Goal: Task Accomplishment & Management: Use online tool/utility

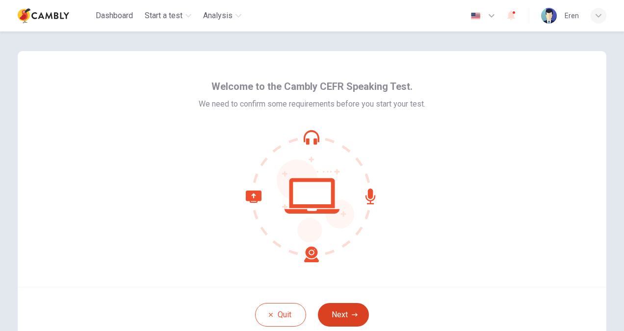
click at [342, 317] on button "Next" at bounding box center [343, 315] width 51 height 24
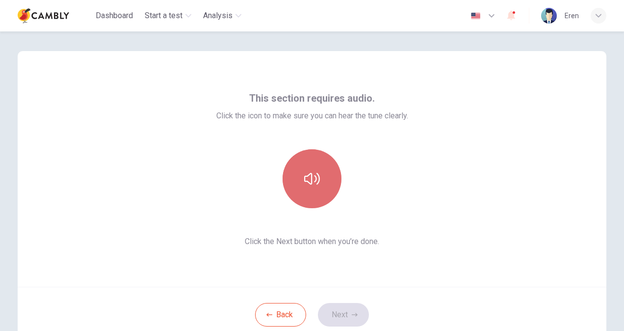
click at [315, 184] on icon "button" at bounding box center [312, 179] width 16 height 16
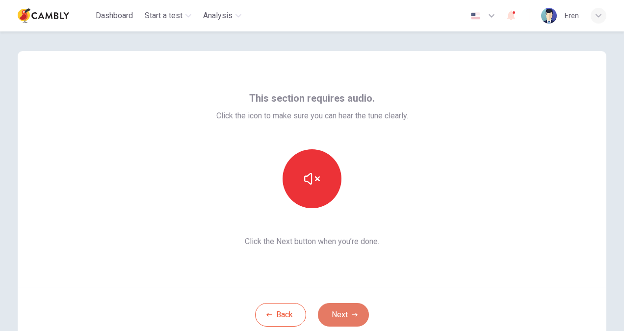
click at [345, 313] on button "Next" at bounding box center [343, 315] width 51 height 24
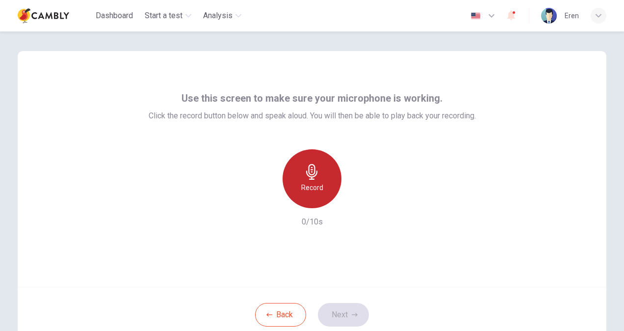
click at [330, 180] on div "Record" at bounding box center [312, 178] width 59 height 59
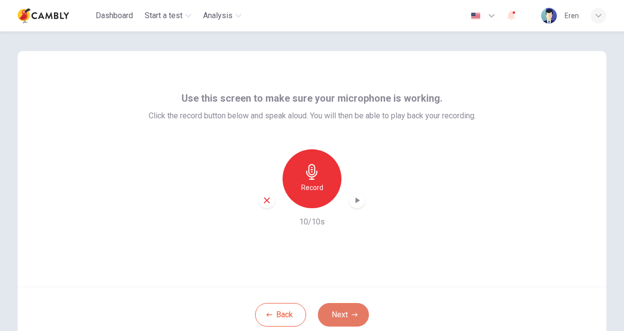
click at [348, 316] on button "Next" at bounding box center [343, 315] width 51 height 24
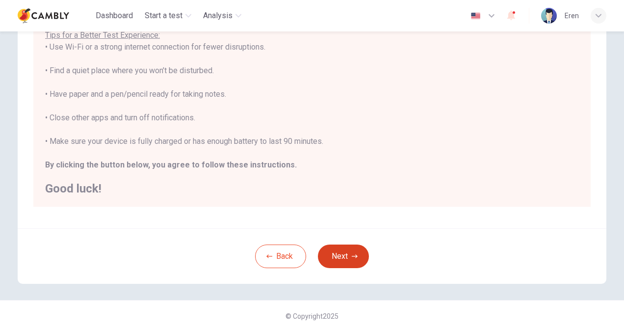
click at [363, 258] on button "Next" at bounding box center [343, 256] width 51 height 24
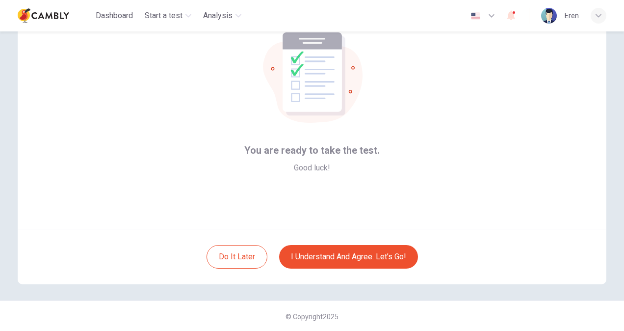
scroll to position [59, 0]
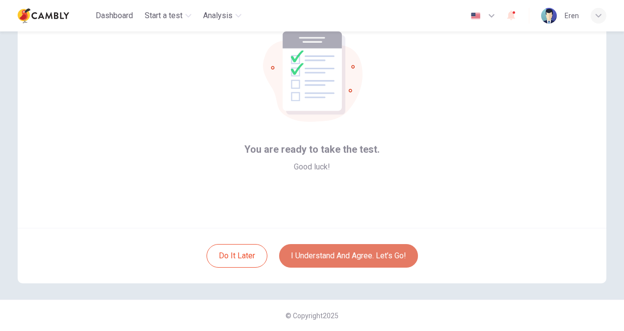
click at [354, 254] on button "I understand and agree. Let’s go!" at bounding box center [348, 256] width 139 height 24
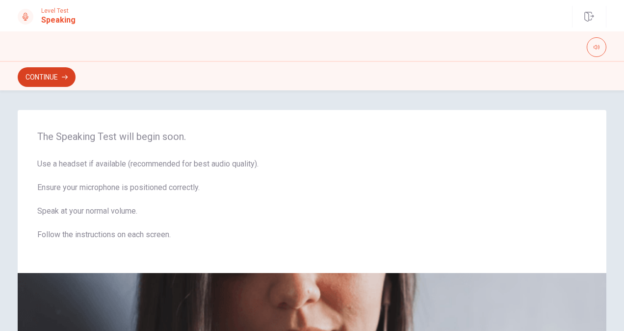
click at [65, 74] on icon "button" at bounding box center [65, 77] width 6 height 6
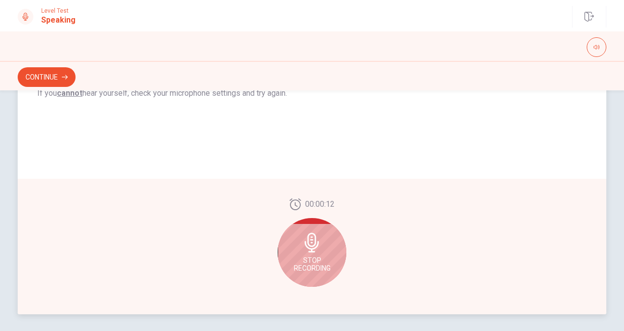
scroll to position [245, 0]
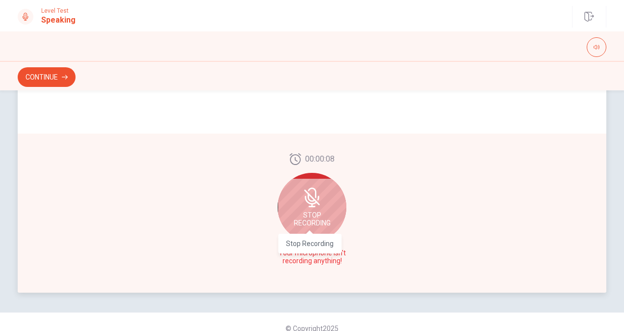
click at [306, 222] on span "Stop Recording" at bounding box center [312, 219] width 37 height 16
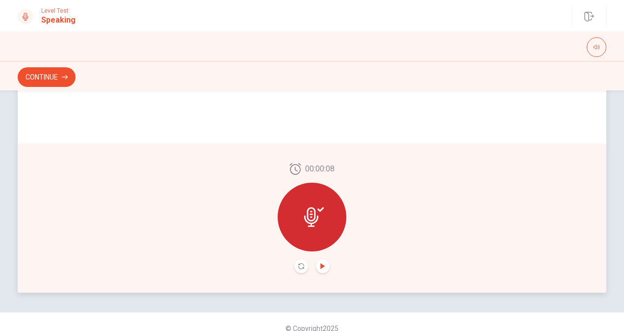
click at [320, 266] on icon "Play Audio" at bounding box center [323, 266] width 6 height 6
click at [26, 78] on button "Continue" at bounding box center [47, 77] width 58 height 20
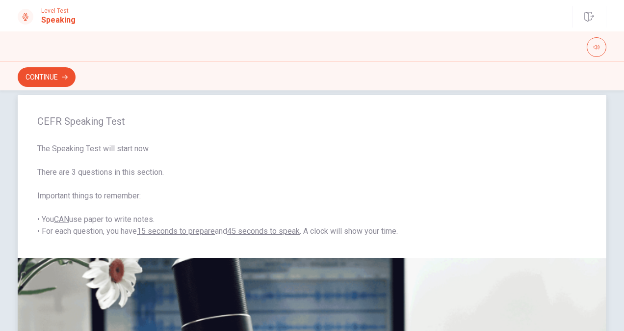
scroll to position [0, 0]
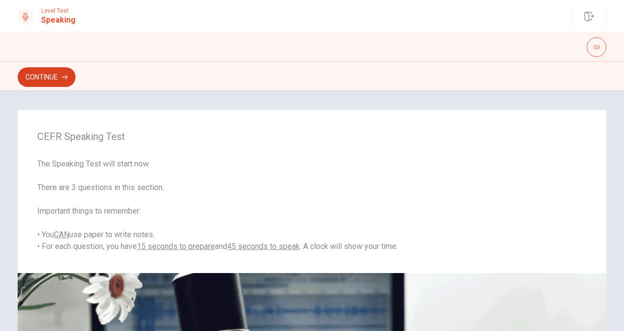
click at [56, 77] on button "Continue" at bounding box center [47, 77] width 58 height 20
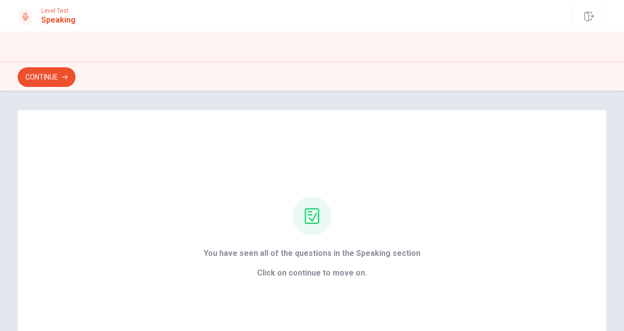
click at [77, 75] on div "Continue" at bounding box center [312, 77] width 589 height 19
click at [67, 79] on icon "button" at bounding box center [65, 77] width 6 height 6
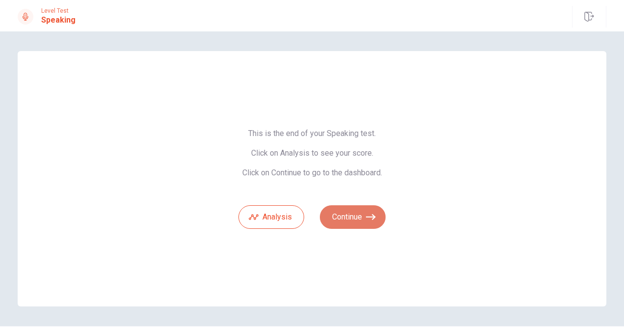
click at [363, 221] on button "Continue" at bounding box center [353, 217] width 66 height 24
